Goal: Task Accomplishment & Management: Use online tool/utility

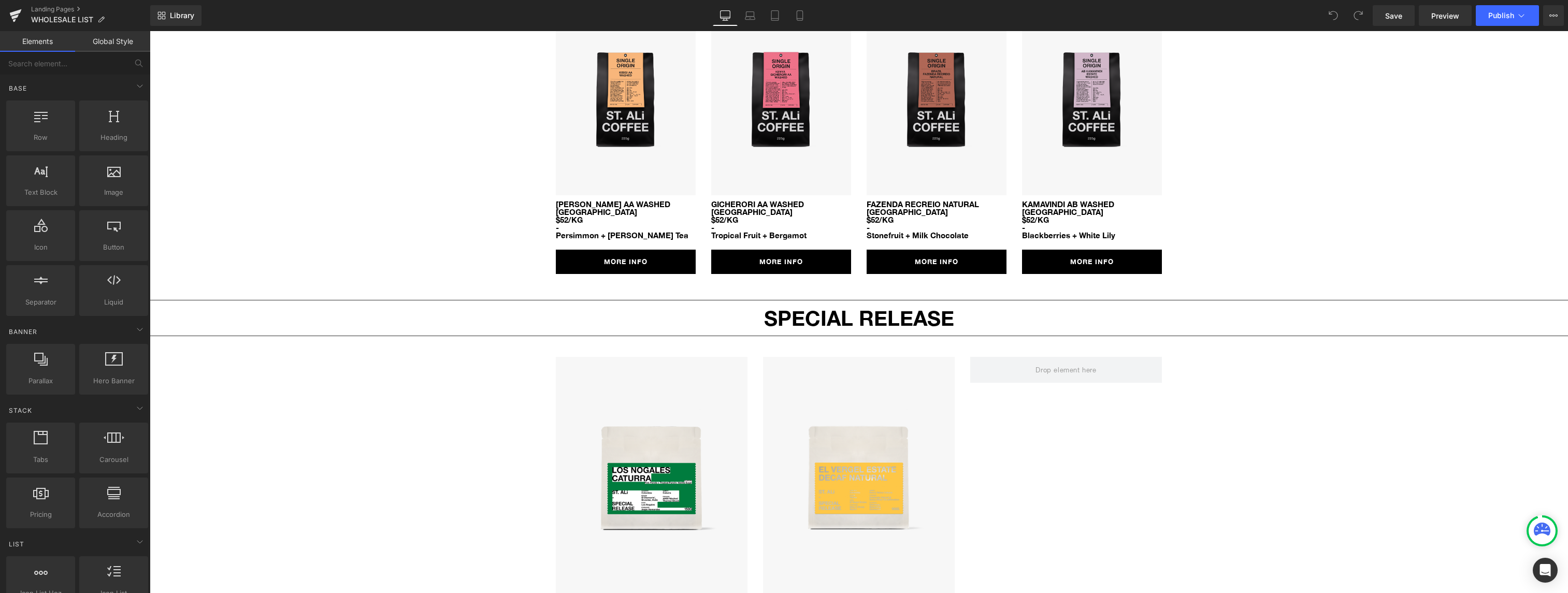
scroll to position [1240, 0]
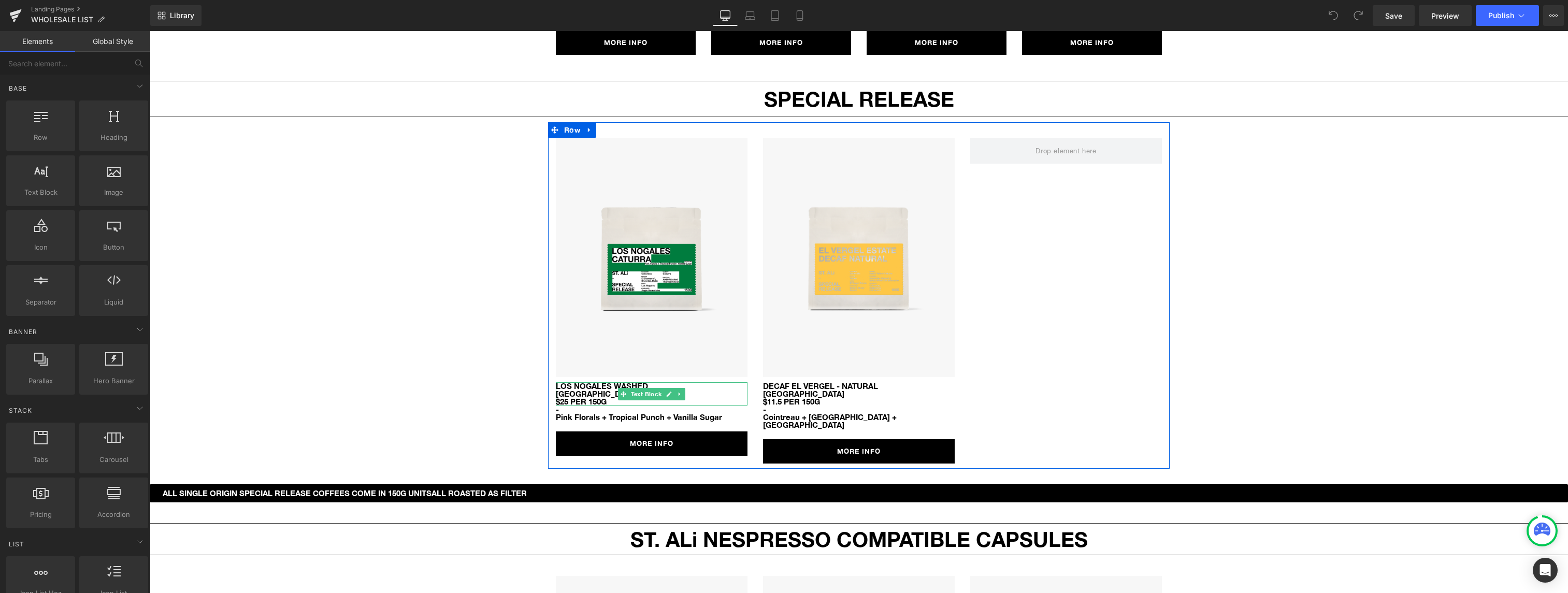
click at [588, 398] on p "$25 per 150g" at bounding box center [651, 402] width 192 height 8
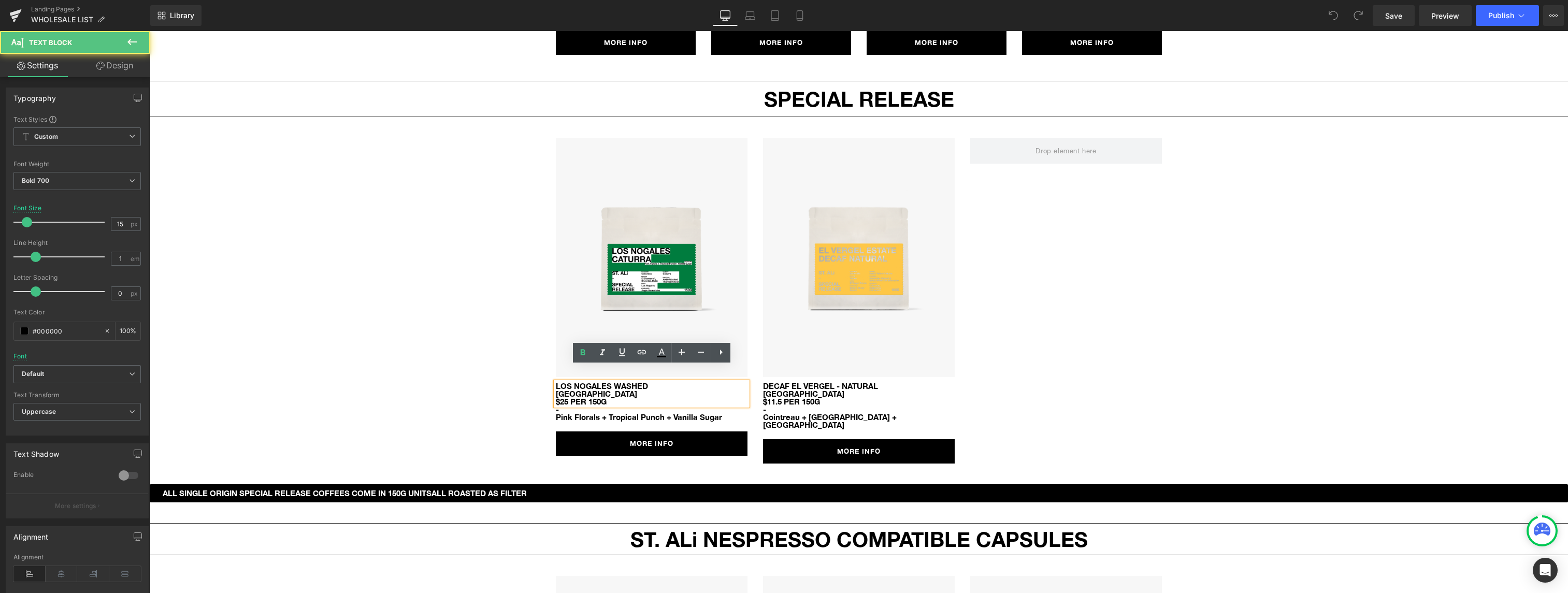
click at [561, 398] on p "$25 per 150g" at bounding box center [651, 402] width 192 height 8
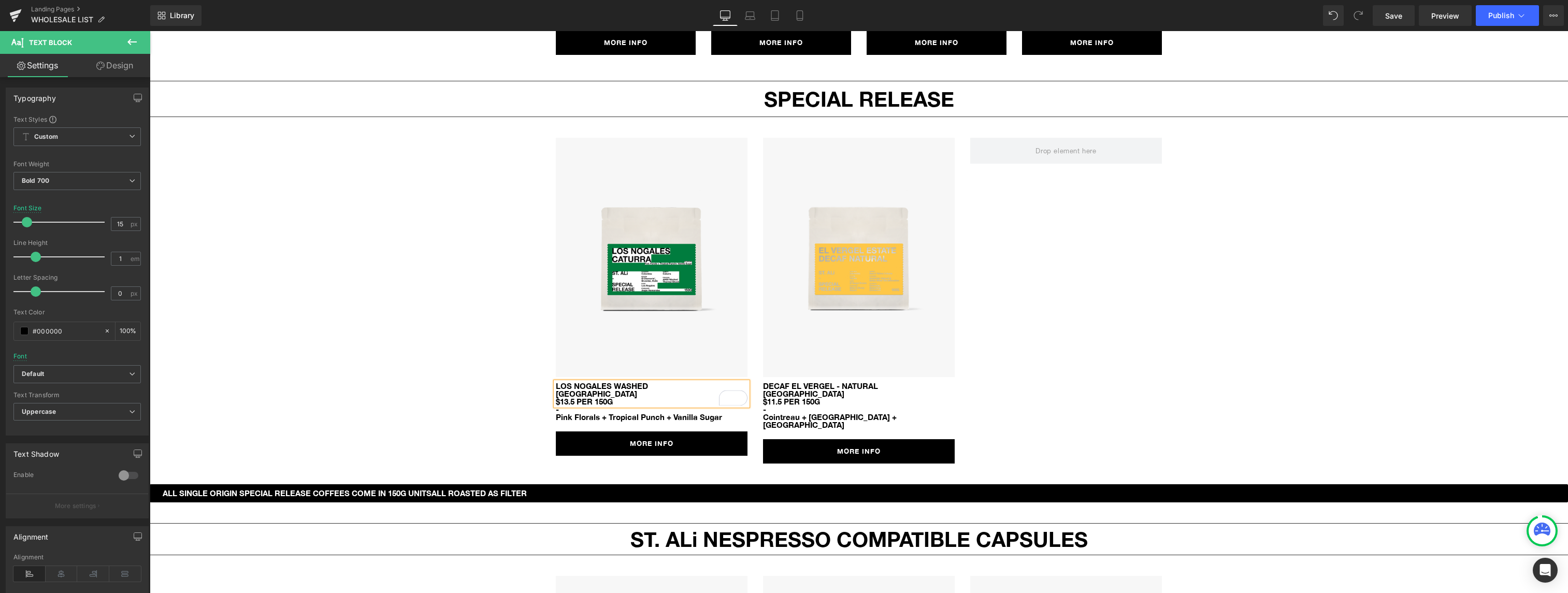
click at [1101, 343] on div "Image LOS NOGALES WASHED HONDURAS $13.5 per 150g Text Block - Pink Florals + Tr…" at bounding box center [858, 296] width 621 height 347
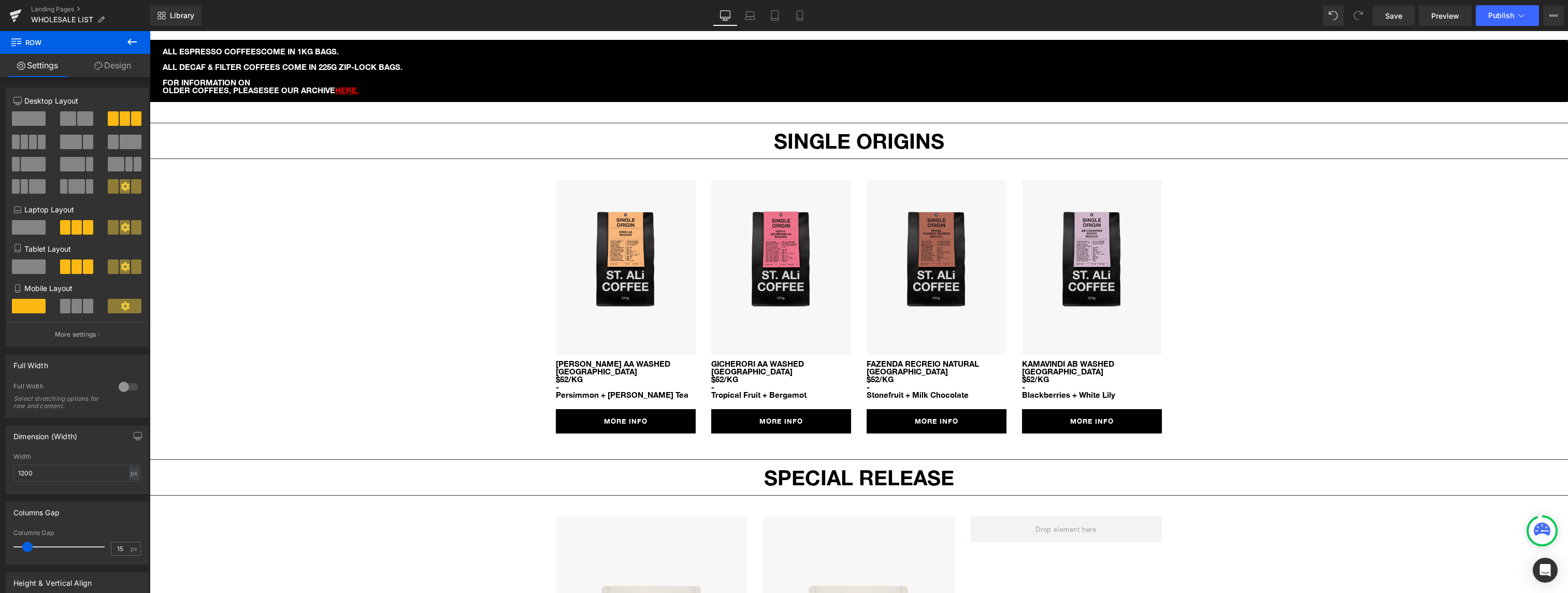
scroll to position [858, 0]
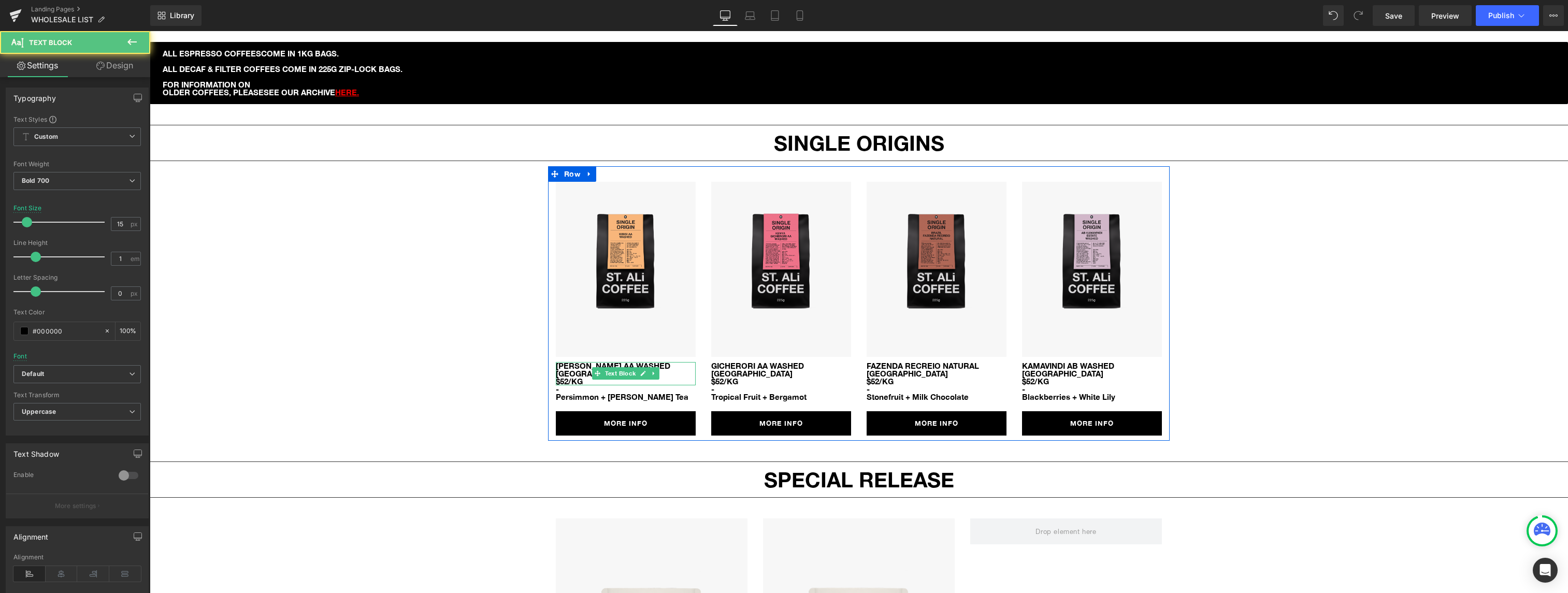
click at [569, 377] on span "$52/KG" at bounding box center [569, 381] width 27 height 9
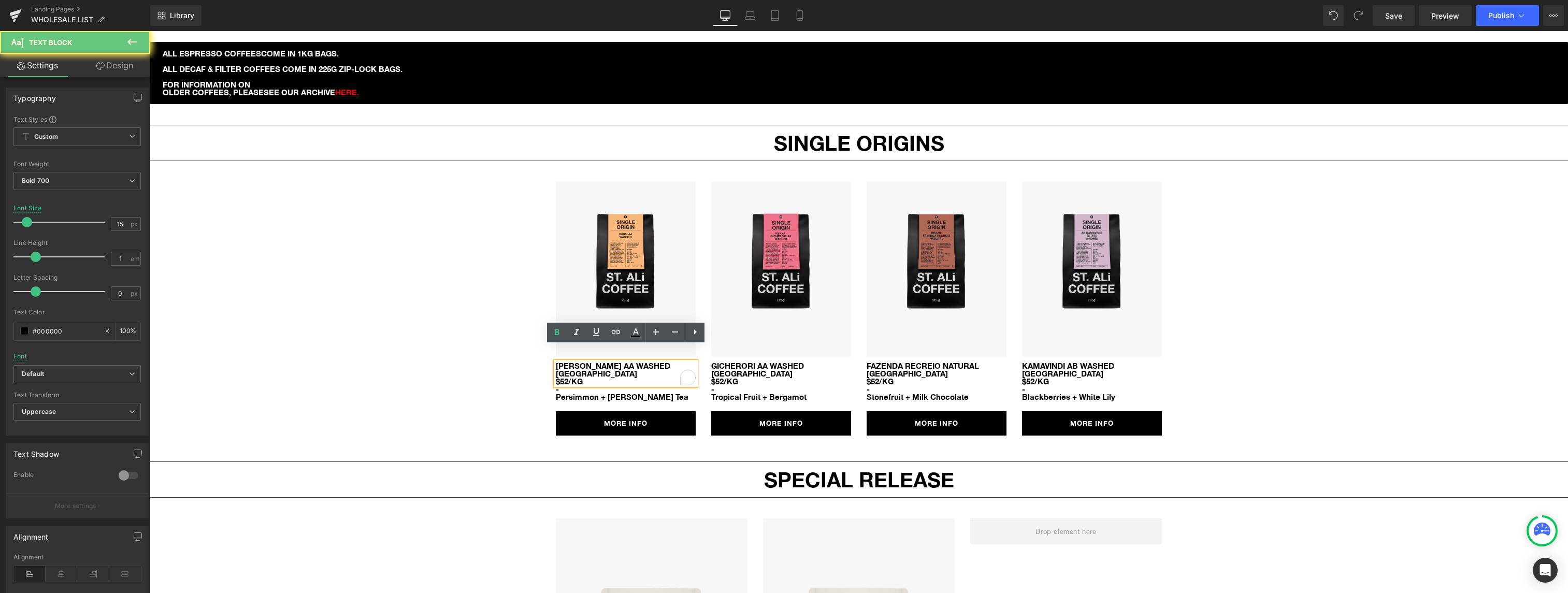
click at [569, 377] on span "$52/KG" at bounding box center [569, 381] width 27 height 9
click at [565, 377] on span "$52/KG" at bounding box center [569, 381] width 27 height 9
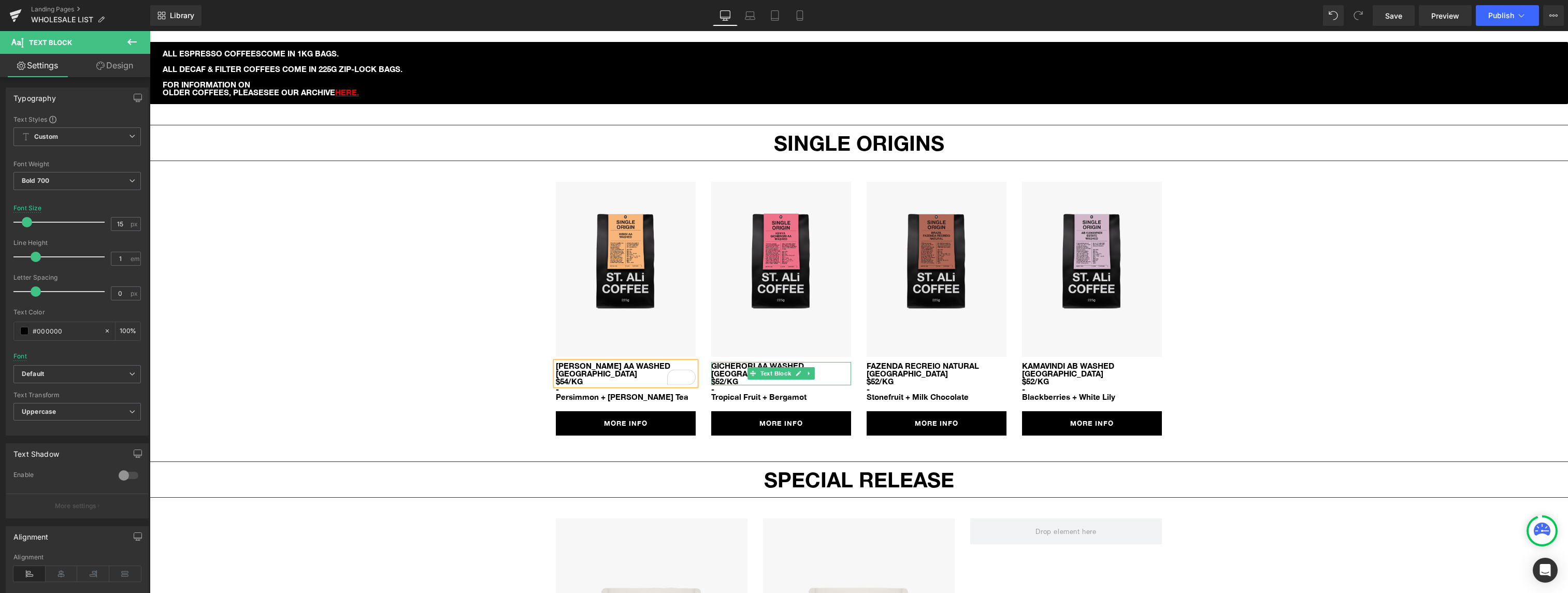
click at [722, 377] on span "$52/KG" at bounding box center [724, 381] width 27 height 9
click at [725, 377] on span "$52/KG" at bounding box center [724, 381] width 27 height 9
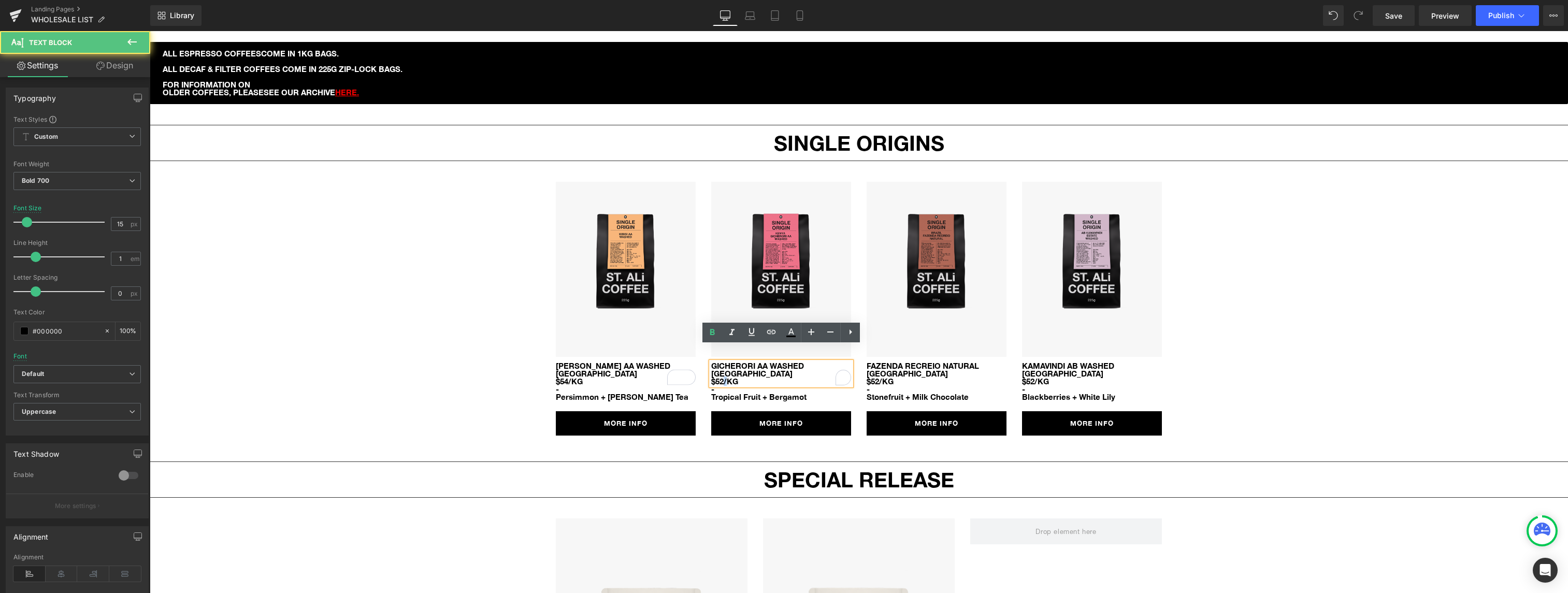
click at [725, 377] on span "$52/KG" at bounding box center [724, 381] width 27 height 9
click at [721, 377] on span "$52/KG" at bounding box center [724, 381] width 27 height 9
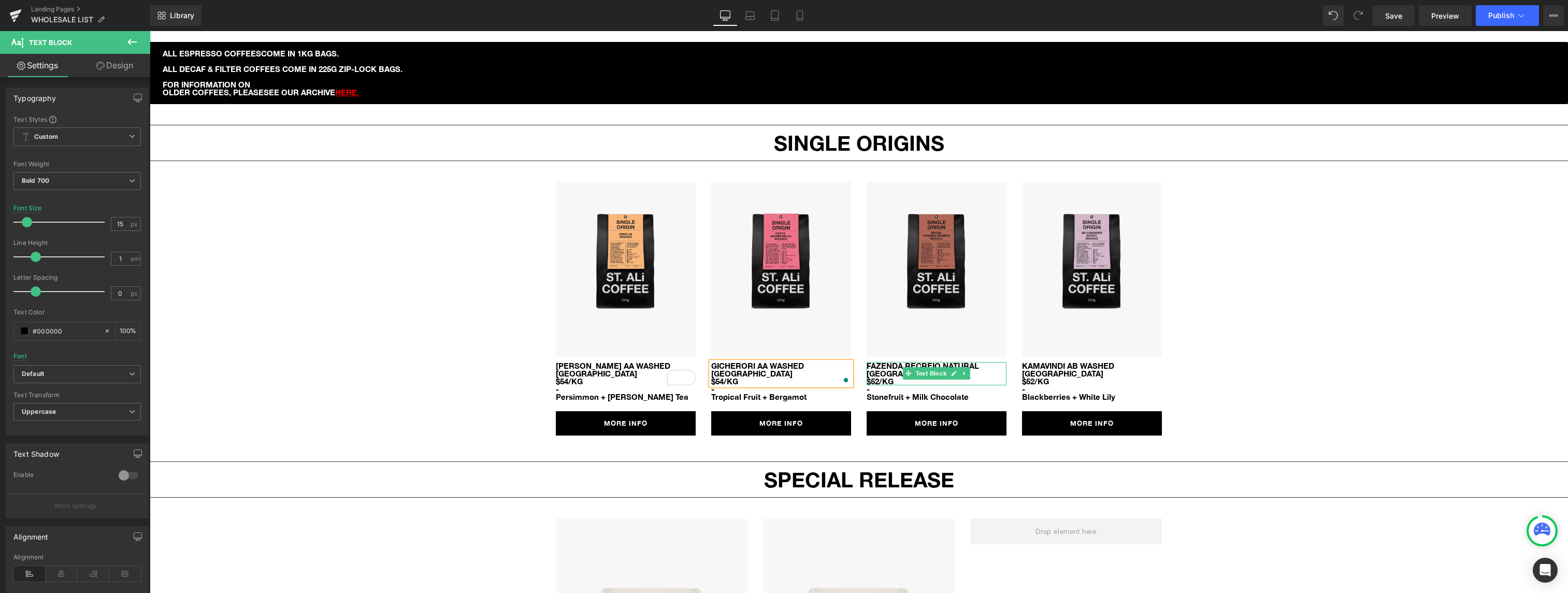
click at [890, 377] on span "$52/KG" at bounding box center [880, 381] width 27 height 9
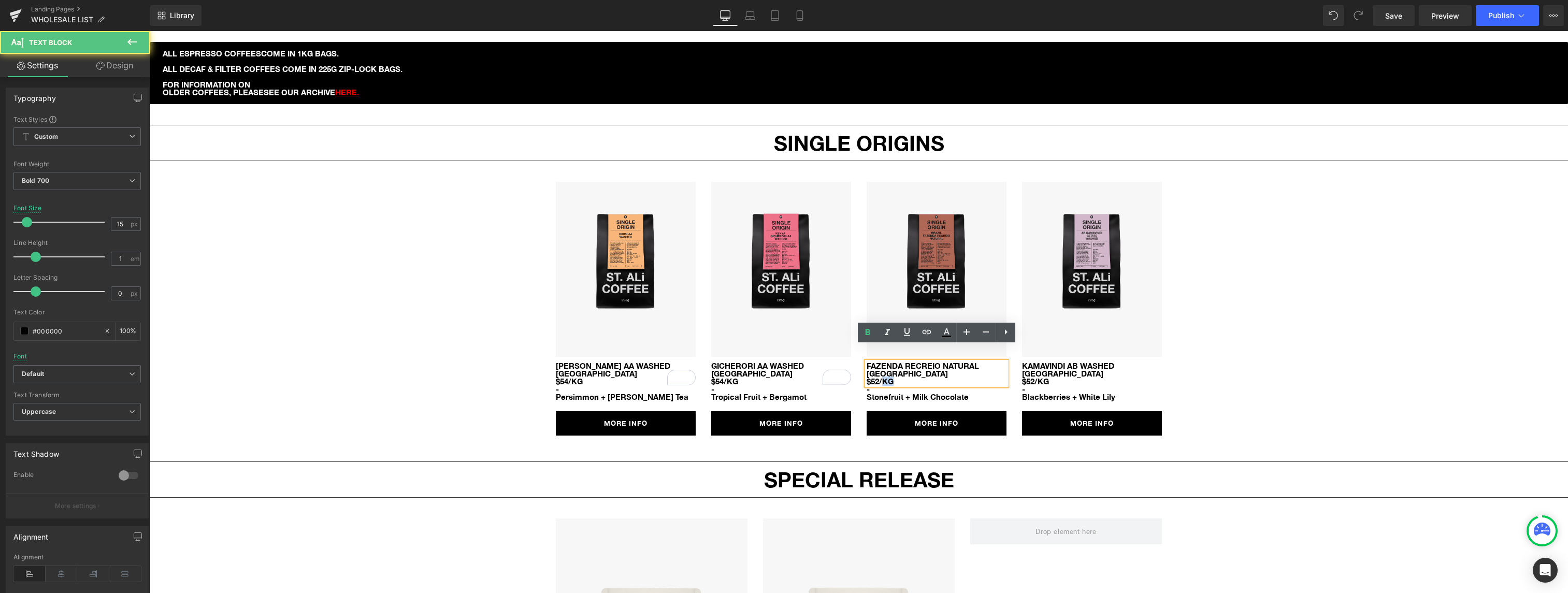
click at [890, 377] on span "$52/KG" at bounding box center [880, 381] width 27 height 9
click at [878, 377] on span "$52/KG" at bounding box center [880, 381] width 27 height 9
click at [1035, 377] on span "$52/KG" at bounding box center [1035, 381] width 27 height 9
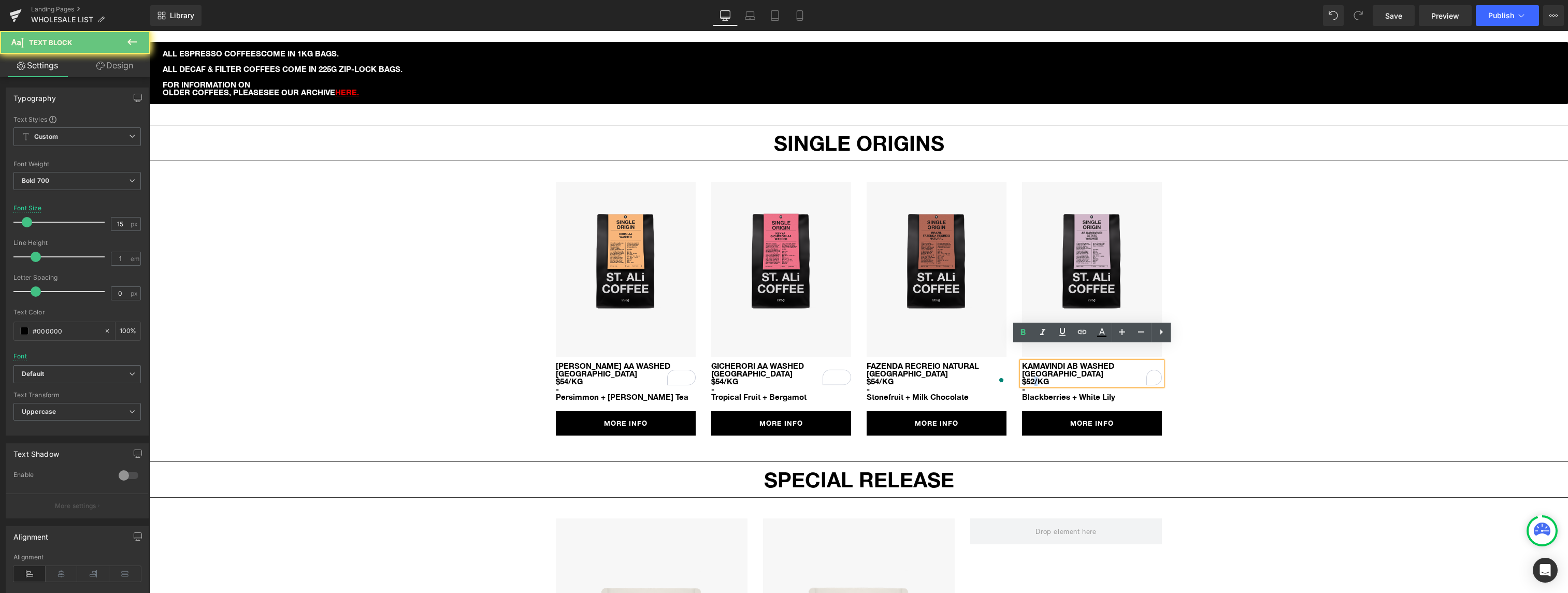
click at [1034, 377] on span "$52/KG" at bounding box center [1035, 381] width 27 height 9
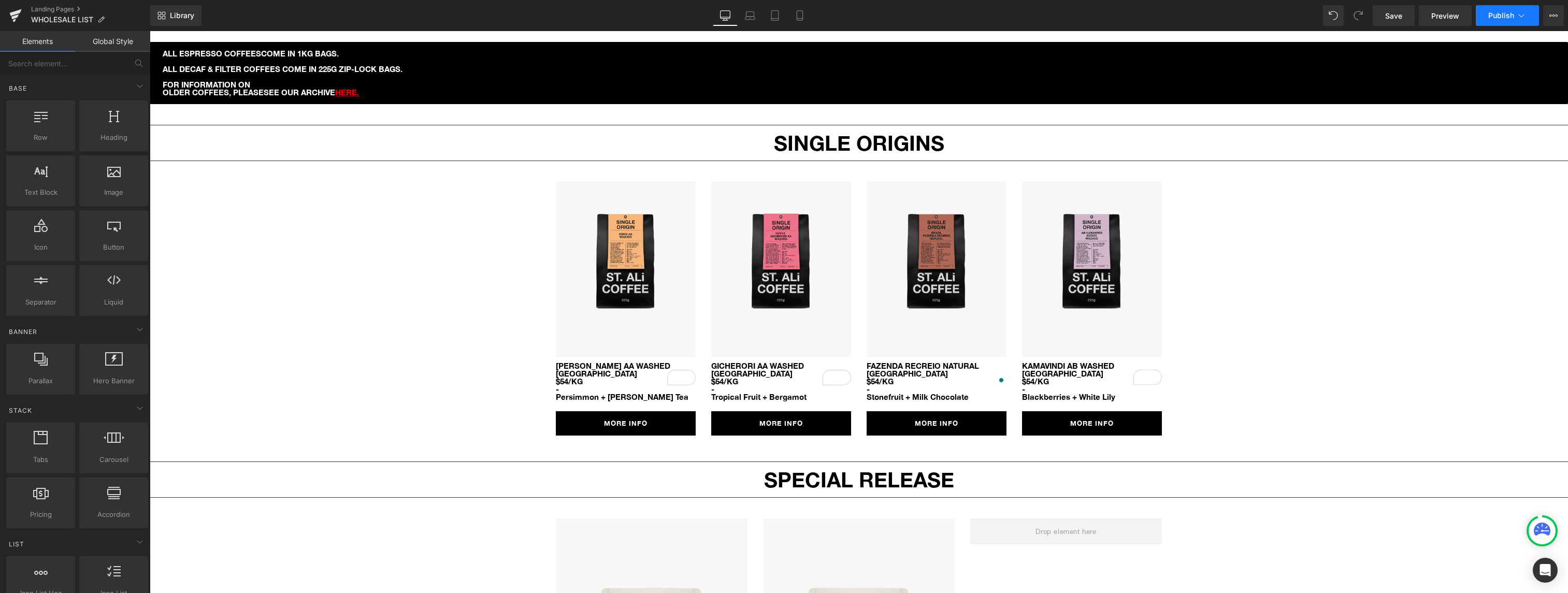
click at [1507, 15] on span "Publish" at bounding box center [1501, 16] width 26 height 9
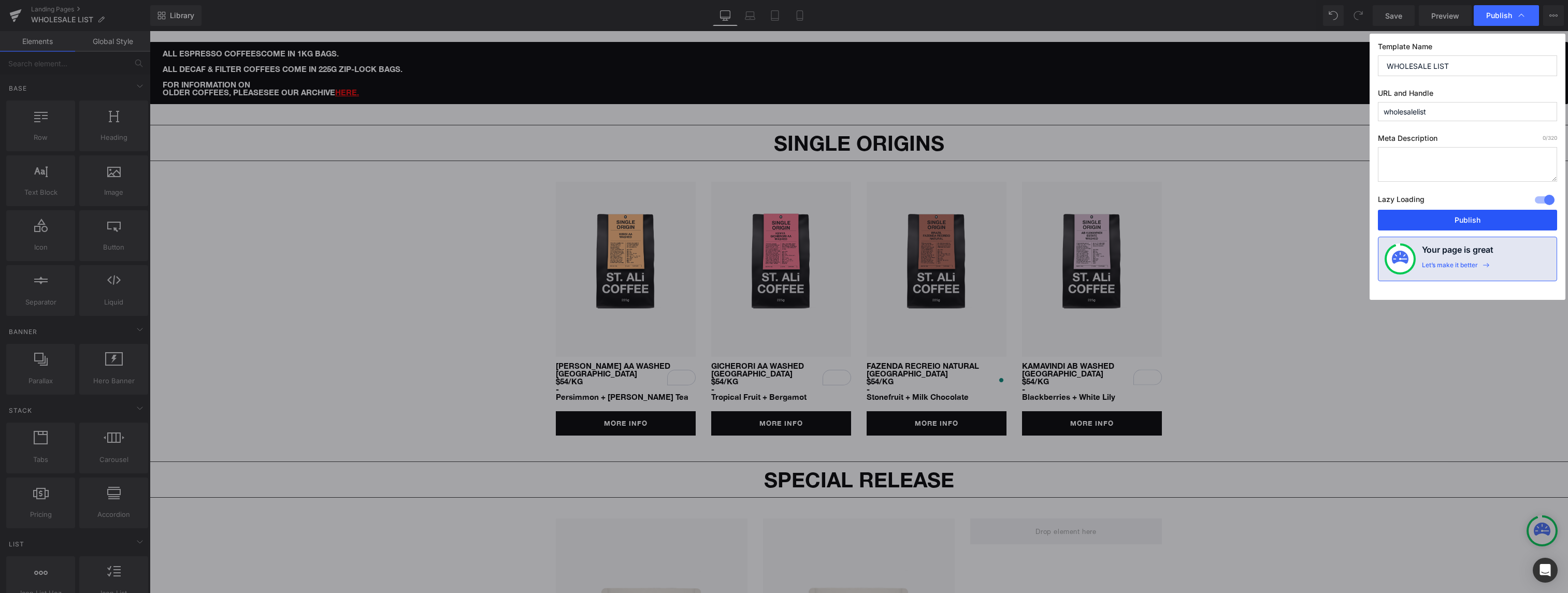
click at [1462, 222] on button "Publish" at bounding box center [1468, 220] width 179 height 21
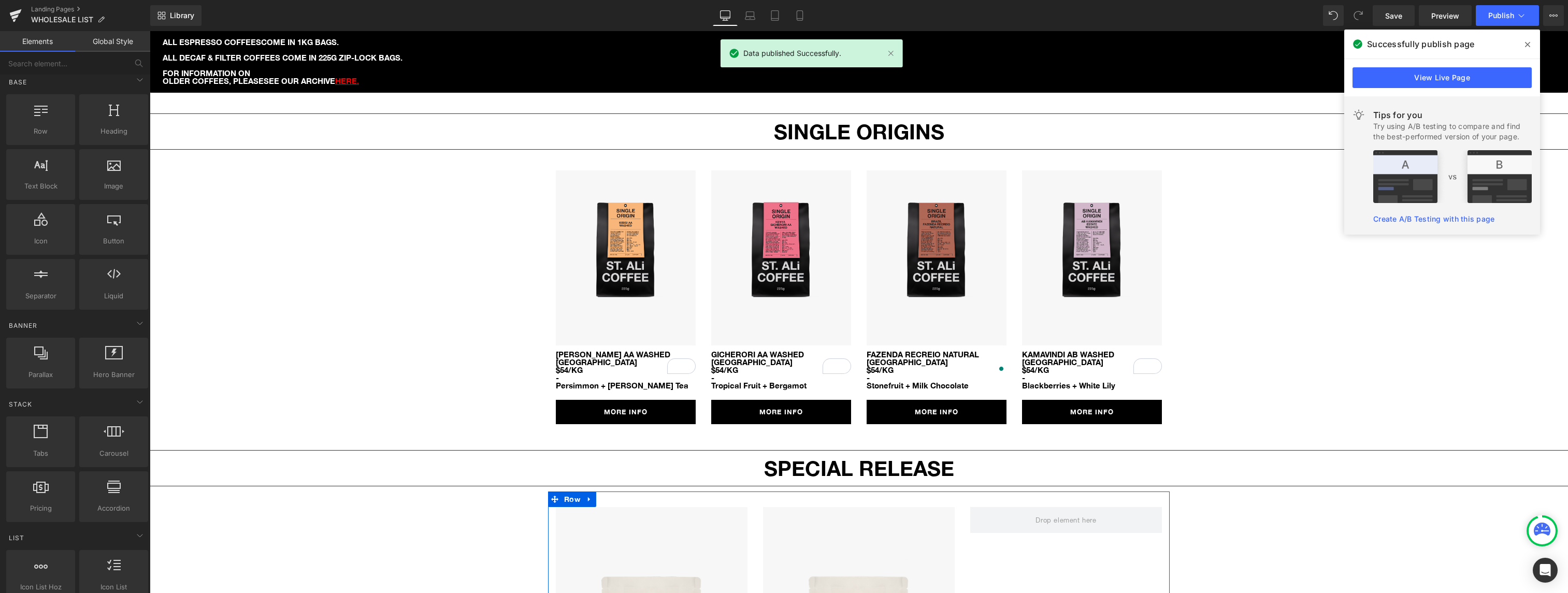
scroll to position [856, 0]
